Goal: Find contact information: Find contact information

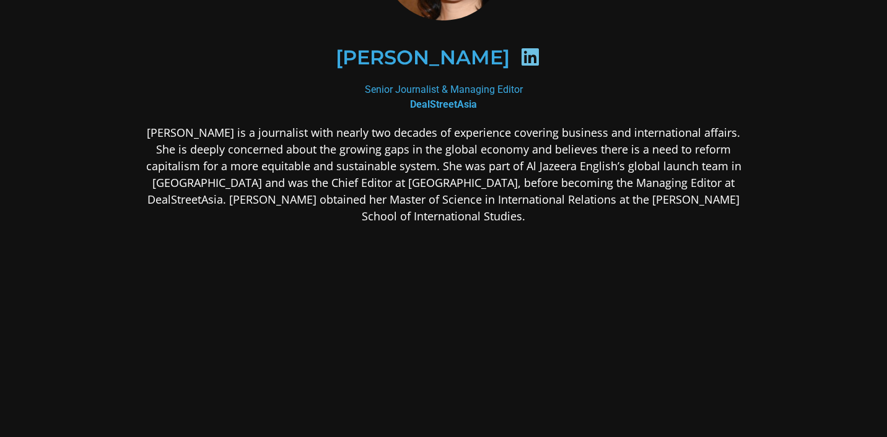
scroll to position [178, 0]
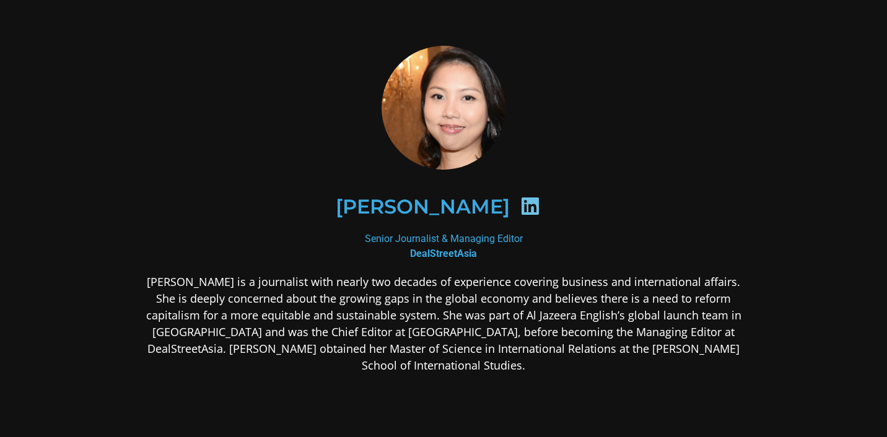
drag, startPoint x: 516, startPoint y: 246, endPoint x: 323, endPoint y: 240, distance: 193.3
click at [323, 240] on div "Senior Journalist & Managing Editor DealStreetAsia" at bounding box center [443, 247] width 602 height 30
click at [510, 236] on div "Senior Journalist & Managing Editor DealStreetAsia" at bounding box center [443, 247] width 602 height 30
drag, startPoint x: 525, startPoint y: 240, endPoint x: 357, endPoint y: 237, distance: 167.8
click at [357, 237] on div "Senior Journalist & Managing Editor DealStreetAsia" at bounding box center [443, 247] width 602 height 30
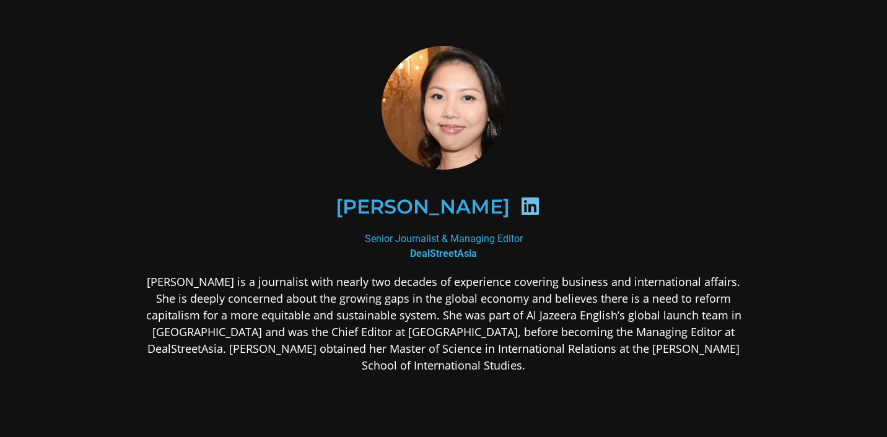
copy div "Senior Journalist & Managing Editor"
